Goal: Task Accomplishment & Management: Complete application form

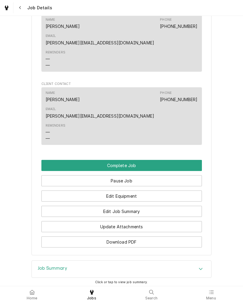
scroll to position [358, 0]
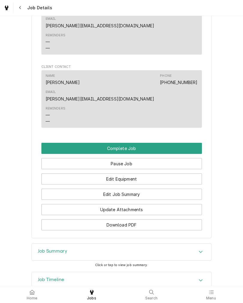
click at [185, 188] on button "Edit Job Summary" at bounding box center [121, 193] width 160 height 11
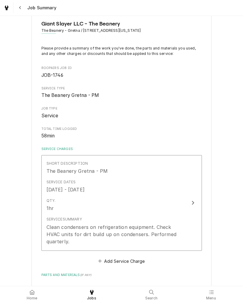
scroll to position [39, 0]
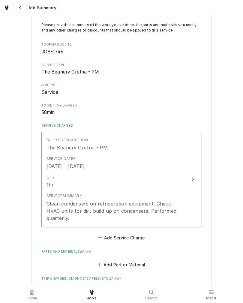
click at [191, 177] on div "Update Line Item" at bounding box center [193, 179] width 8 height 7
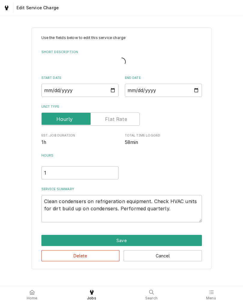
type textarea "x"
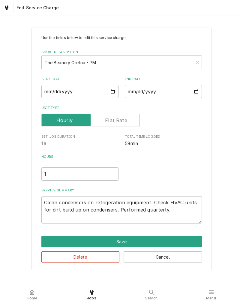
click at [129, 124] on input "Unit Type" at bounding box center [90, 120] width 93 height 13
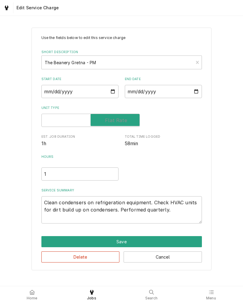
checkbox input "true"
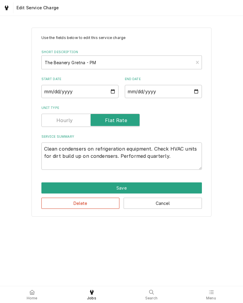
click at [52, 188] on button "Save" at bounding box center [121, 187] width 160 height 11
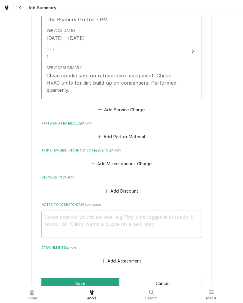
scroll to position [169, 0]
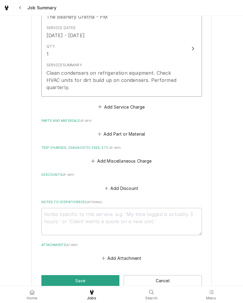
click at [139, 162] on button "Add Miscellaneous Charge" at bounding box center [121, 161] width 62 height 8
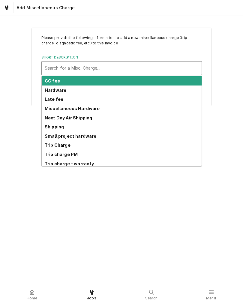
click at [47, 155] on strong "Trip charge PM" at bounding box center [61, 154] width 33 height 5
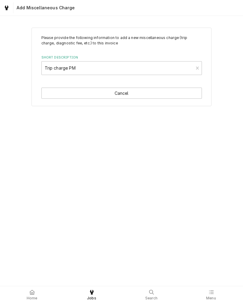
type textarea "x"
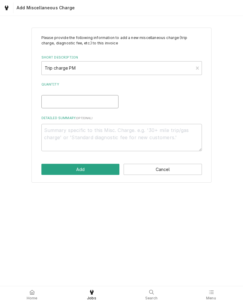
click at [46, 105] on input "Quantity" at bounding box center [79, 101] width 77 height 13
type input "1"
click at [43, 167] on button "Add" at bounding box center [80, 169] width 78 height 11
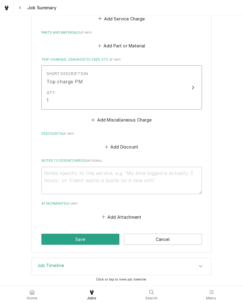
scroll to position [259, 0]
click at [51, 236] on button "Save" at bounding box center [80, 238] width 78 height 11
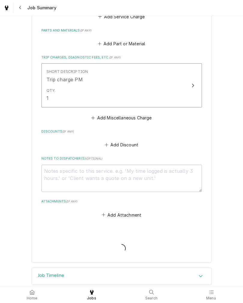
type textarea "x"
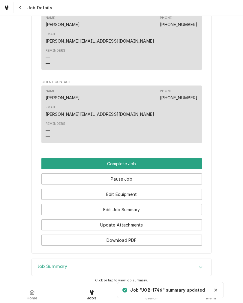
scroll to position [401, 0]
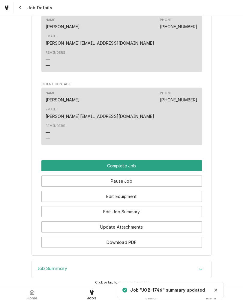
click at [52, 160] on button "Complete Job" at bounding box center [121, 165] width 160 height 11
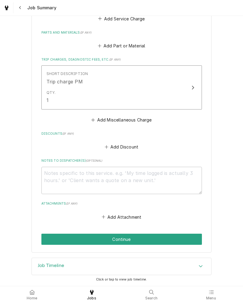
scroll to position [259, 0]
click at [55, 237] on button "Continue" at bounding box center [121, 238] width 160 height 11
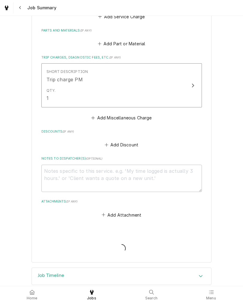
type textarea "x"
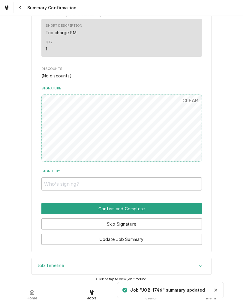
scroll to position [263, 0]
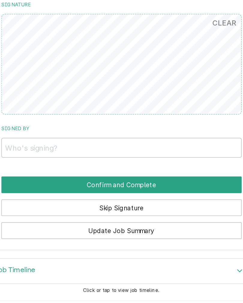
click at [103, 203] on button "Confirm and Complete" at bounding box center [121, 208] width 160 height 11
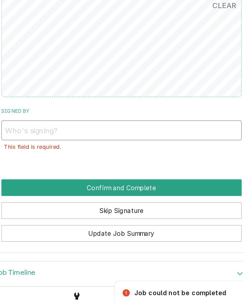
click at [41, 175] on input "Signed By" at bounding box center [121, 181] width 160 height 13
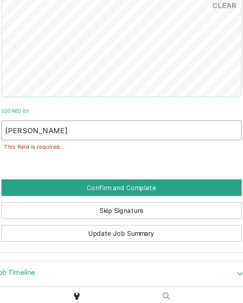
type input "[PERSON_NAME]"
click at [71, 166] on div "Signed By [PERSON_NAME] This field is required." at bounding box center [121, 183] width 160 height 35
click at [112, 214] on button "Confirm and Complete" at bounding box center [121, 219] width 160 height 11
